Goal: Transaction & Acquisition: Purchase product/service

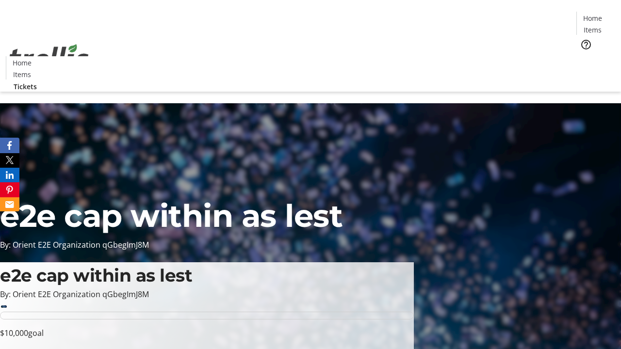
click at [584, 56] on span "Tickets" at bounding box center [595, 61] width 23 height 10
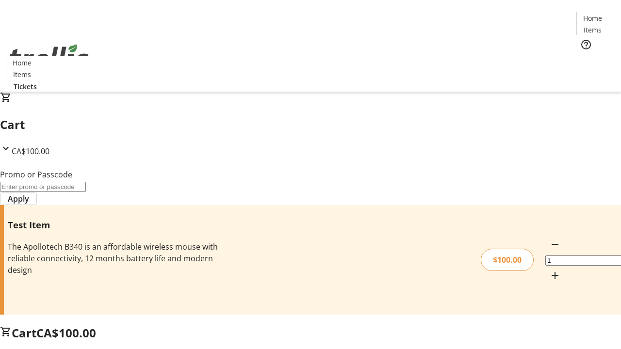
type input "PERCENT"
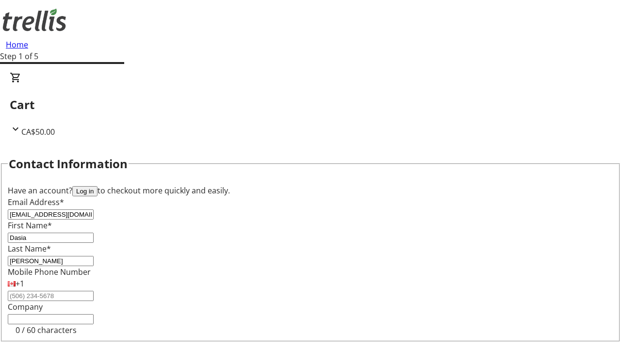
type input "[PERSON_NAME]"
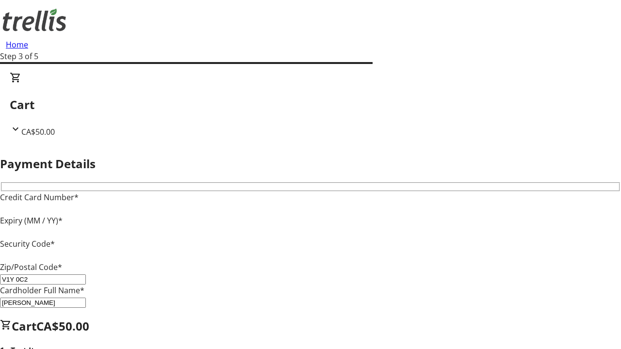
type input "V1Y 0C2"
